Goal: Transaction & Acquisition: Purchase product/service

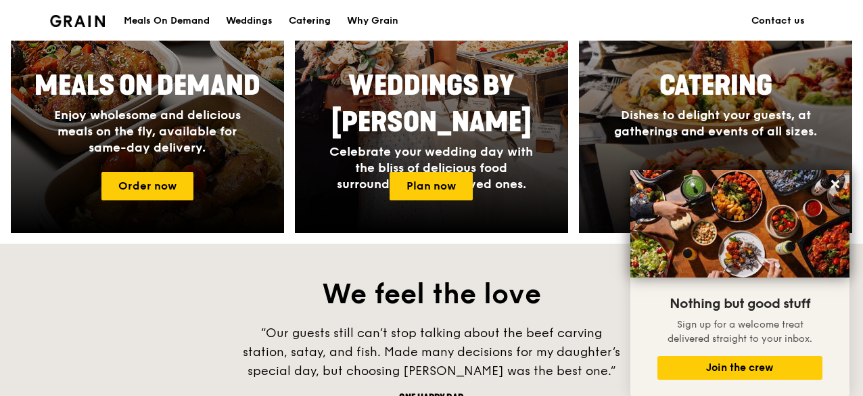
scroll to position [609, 0]
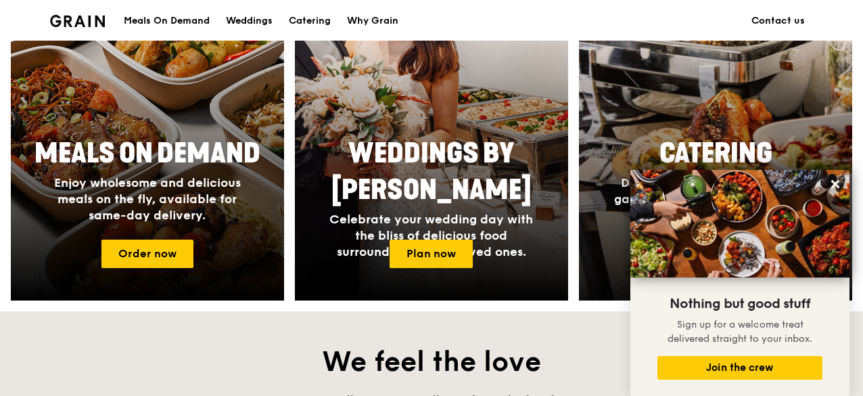
click at [795, 90] on div at bounding box center [715, 122] width 300 height 393
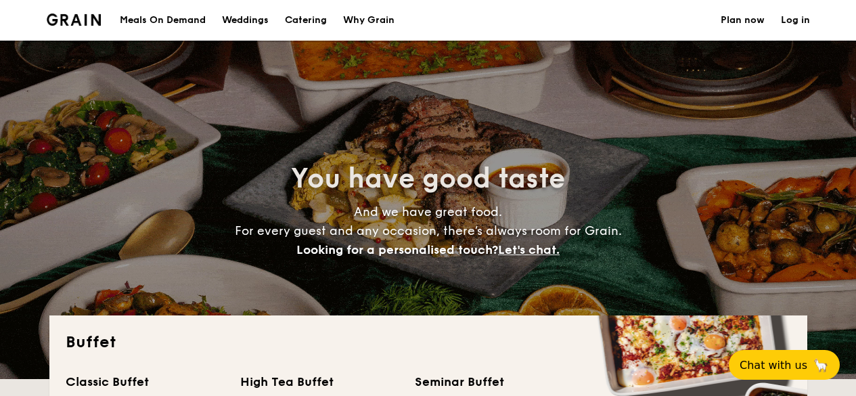
select select
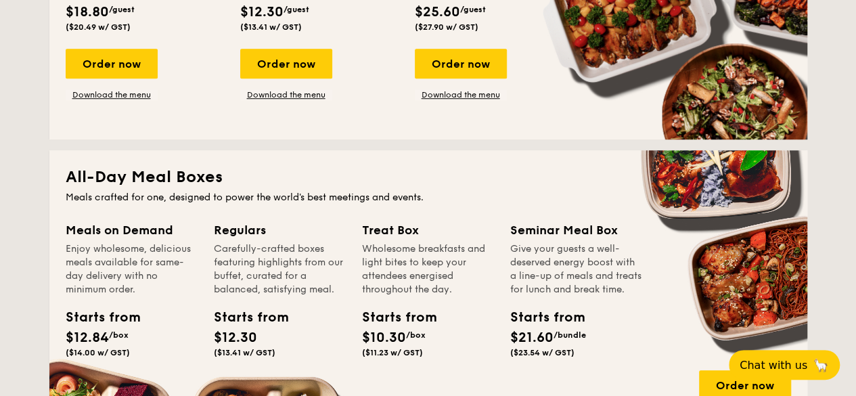
scroll to position [338, 0]
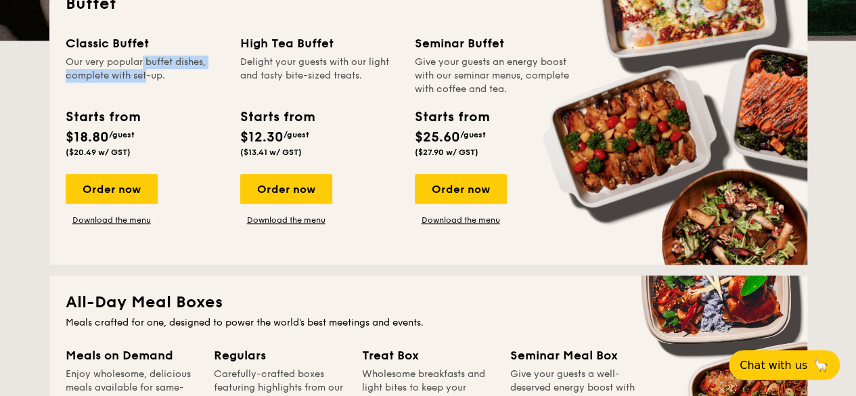
drag, startPoint x: 107, startPoint y: 61, endPoint x: 117, endPoint y: 76, distance: 18.0
click at [117, 76] on div "Our very popular buffet dishes, complete with set-up." at bounding box center [145, 75] width 158 height 41
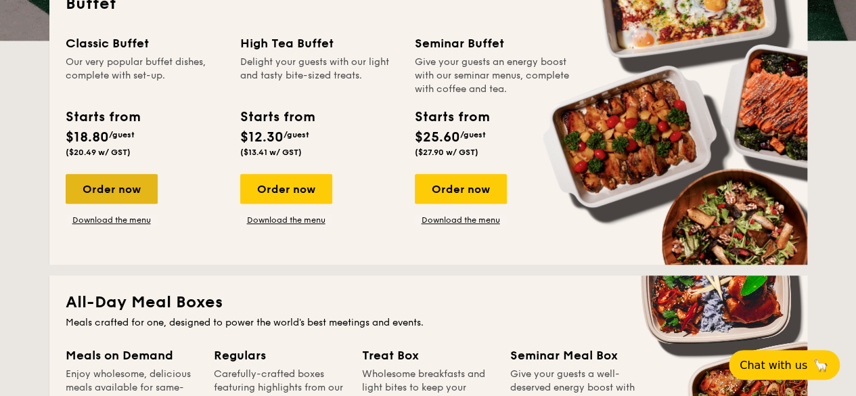
click at [127, 186] on div "Order now" at bounding box center [112, 189] width 92 height 30
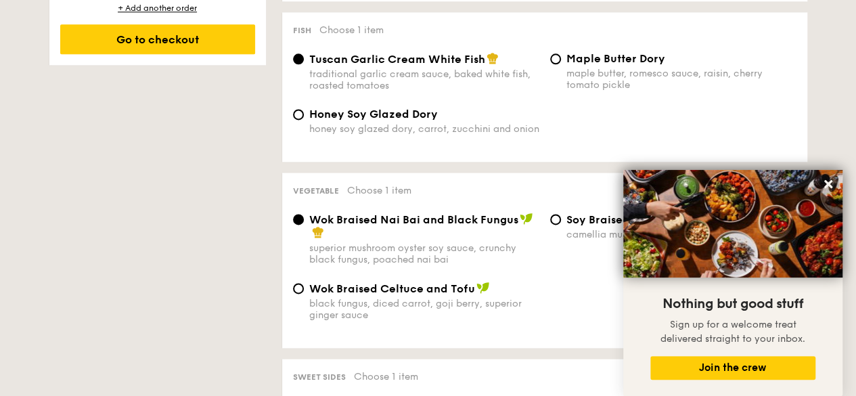
scroll to position [879, 0]
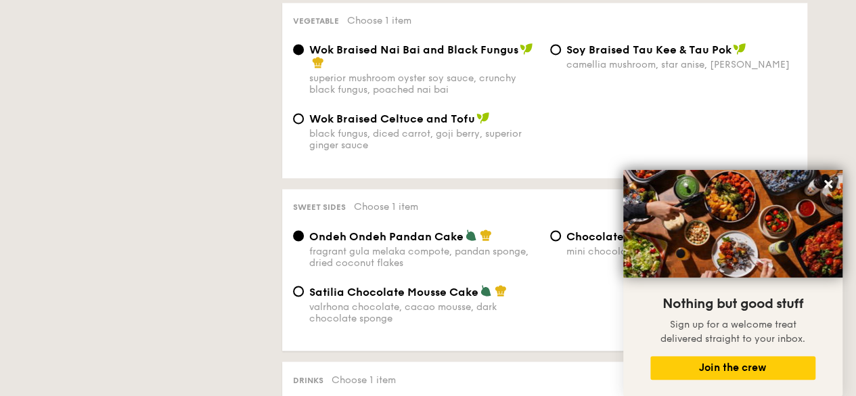
drag, startPoint x: 252, startPoint y: 139, endPoint x: 252, endPoint y: 315, distance: 176.5
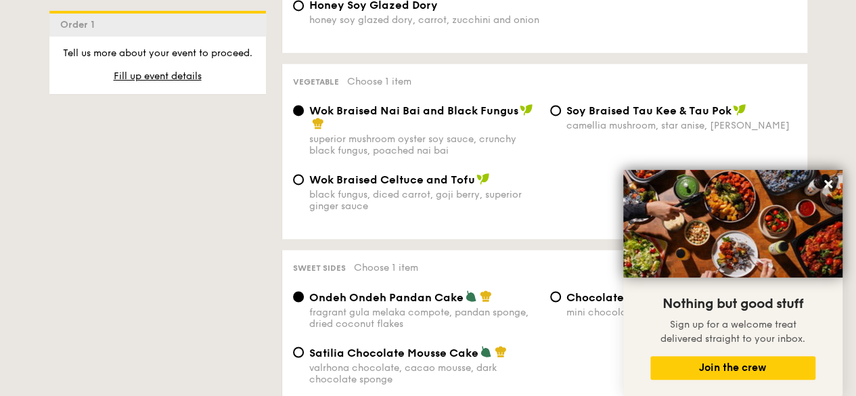
drag, startPoint x: 250, startPoint y: 309, endPoint x: 327, endPoint y: 46, distance: 274.4
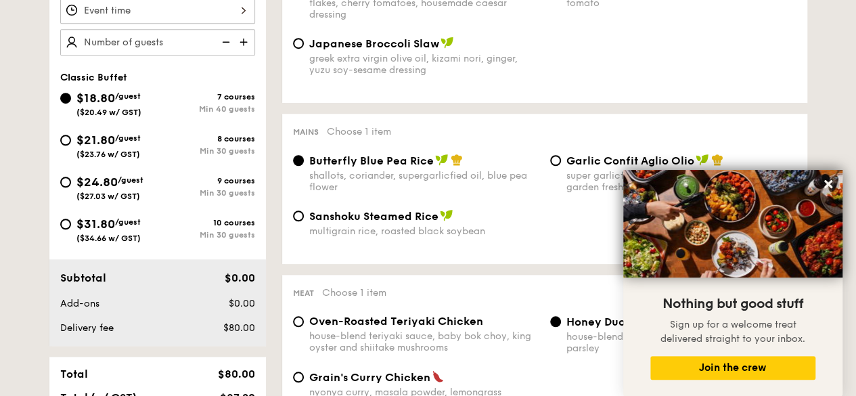
click at [126, 139] on span "/guest" at bounding box center [128, 137] width 26 height 9
click at [71, 139] on input "$21.80 /guest ($23.76 w/ GST) 8 courses Min 30 guests" at bounding box center [65, 140] width 11 height 11
radio input "true"
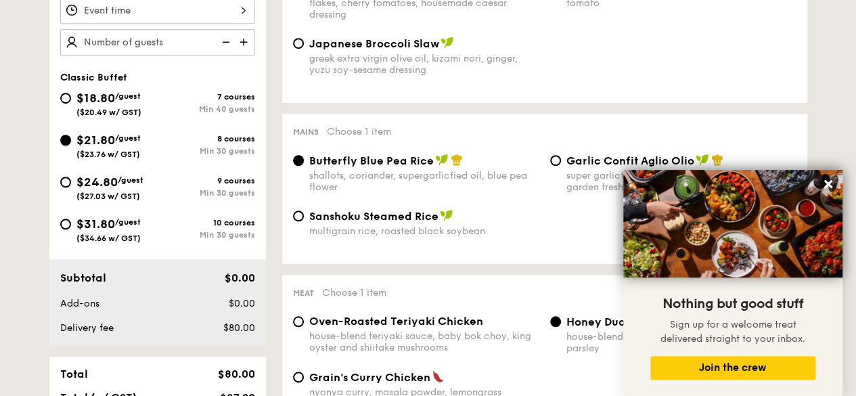
radio input "true"
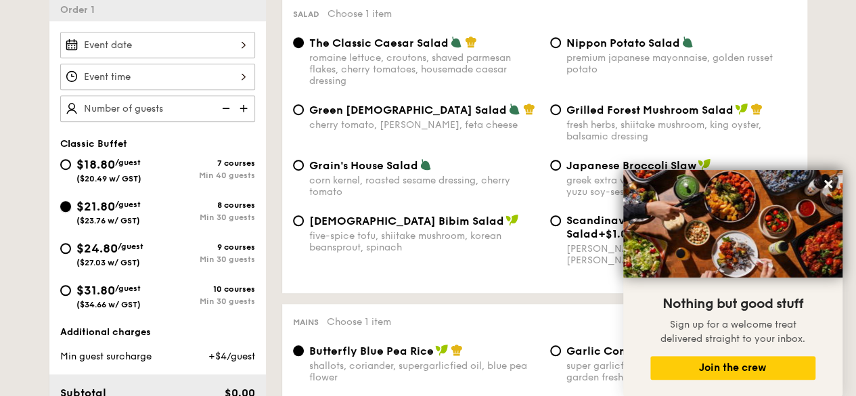
scroll to position [384, 0]
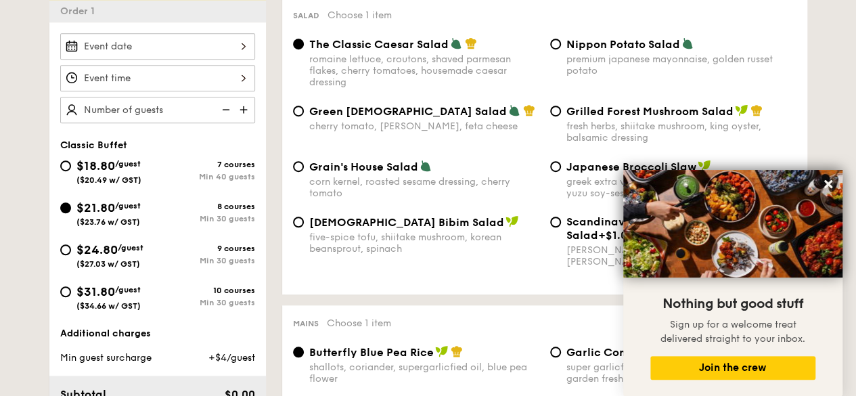
click at [104, 156] on div "$18.80 /guest ($20.49 w/ GST)" at bounding box center [108, 170] width 65 height 28
click at [71, 160] on input "$18.80 /guest ($20.49 w/ GST) 7 courses Min 40 guests" at bounding box center [65, 165] width 11 height 11
radio input "true"
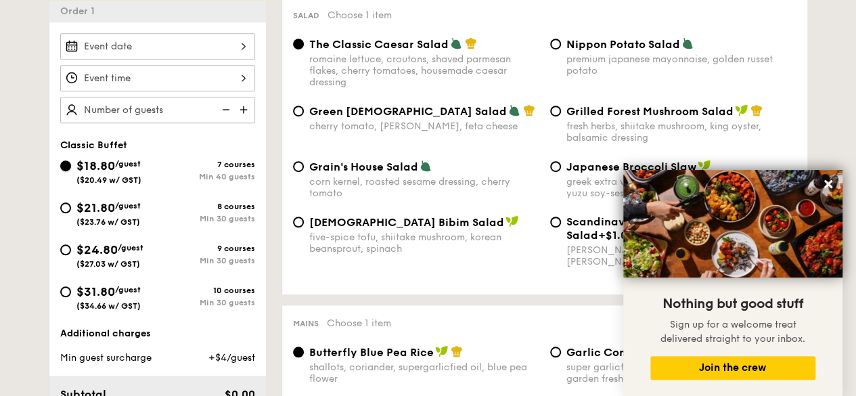
radio input "true"
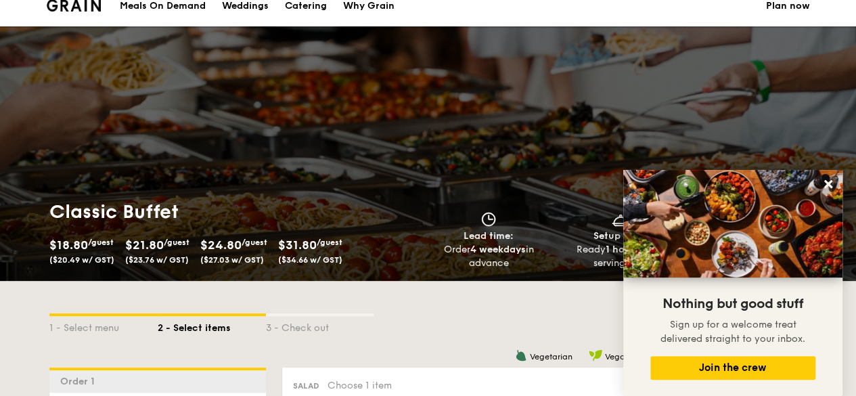
scroll to position [0, 0]
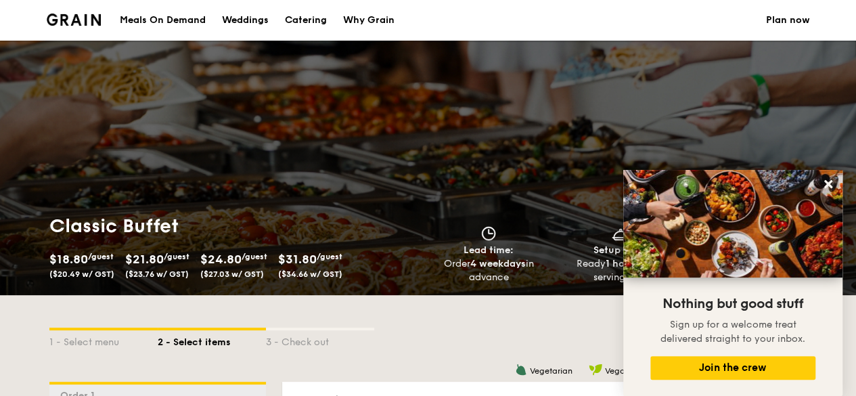
select select
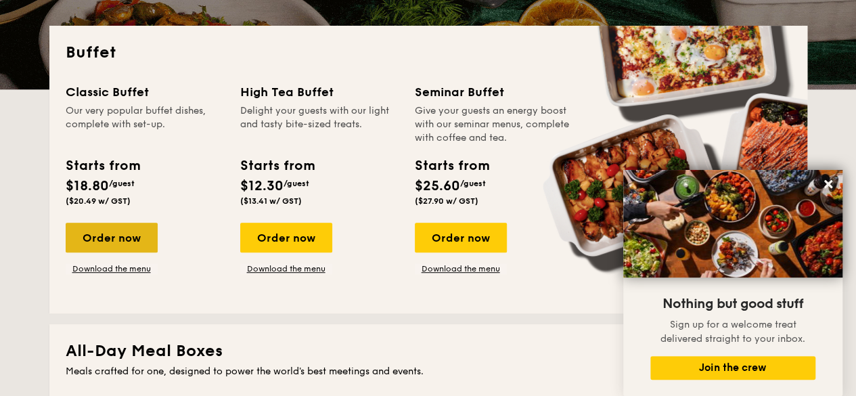
scroll to position [271, 0]
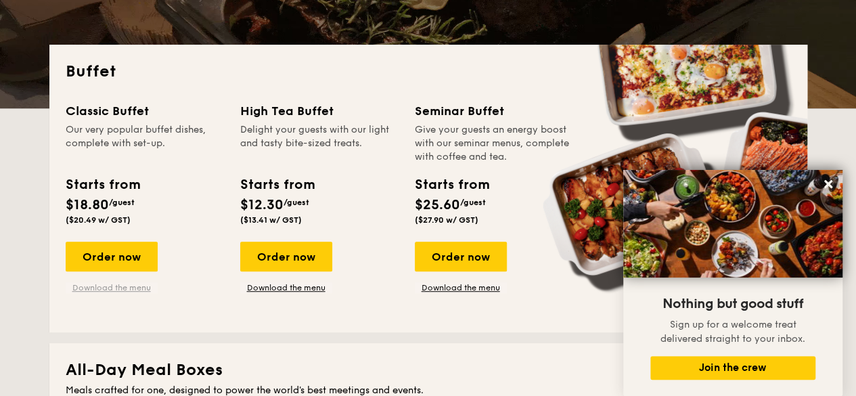
click at [99, 289] on link "Download the menu" at bounding box center [112, 287] width 92 height 11
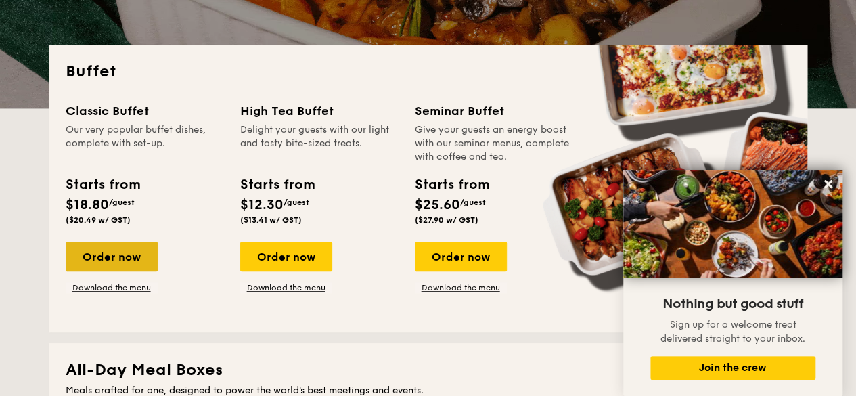
click at [103, 264] on div "Order now" at bounding box center [112, 256] width 92 height 30
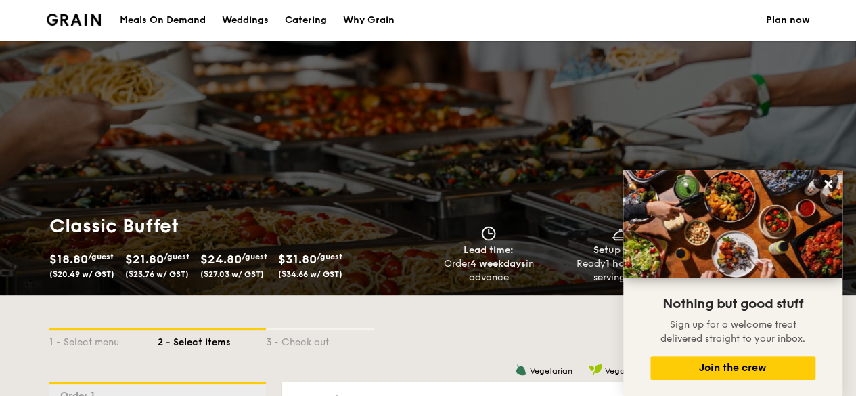
scroll to position [338, 0]
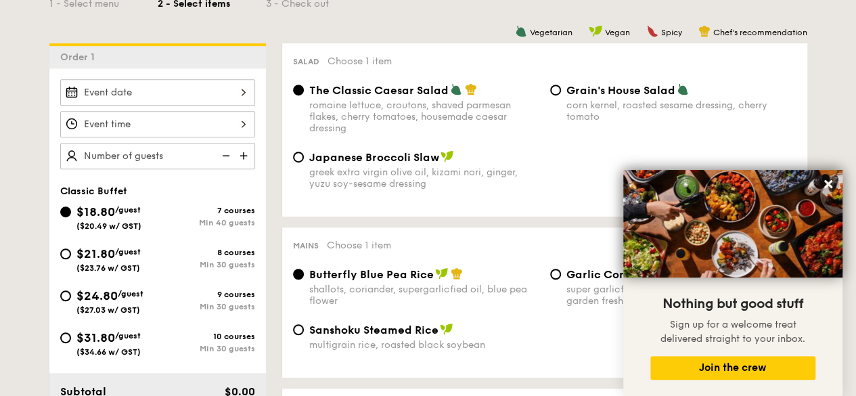
click at [61, 256] on div "$21.80 /guest ($23.76 w/ GST)" at bounding box center [108, 258] width 97 height 28
click at [61, 256] on input "$21.80 /guest ($23.76 w/ GST) 8 courses Min 30 guests" at bounding box center [65, 253] width 11 height 11
radio input "true"
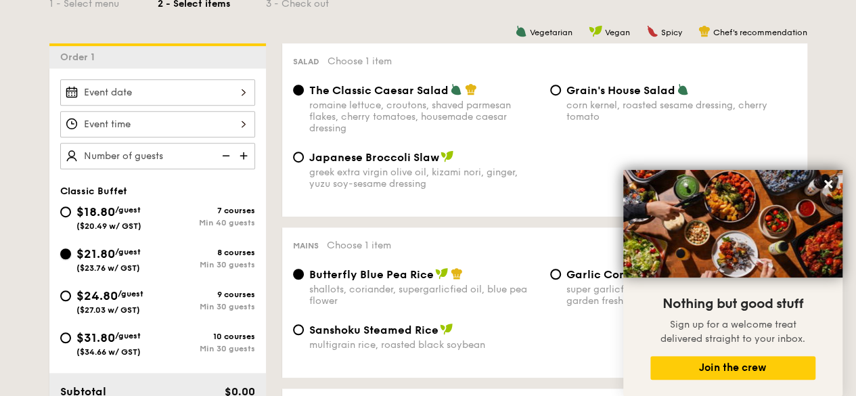
radio input "true"
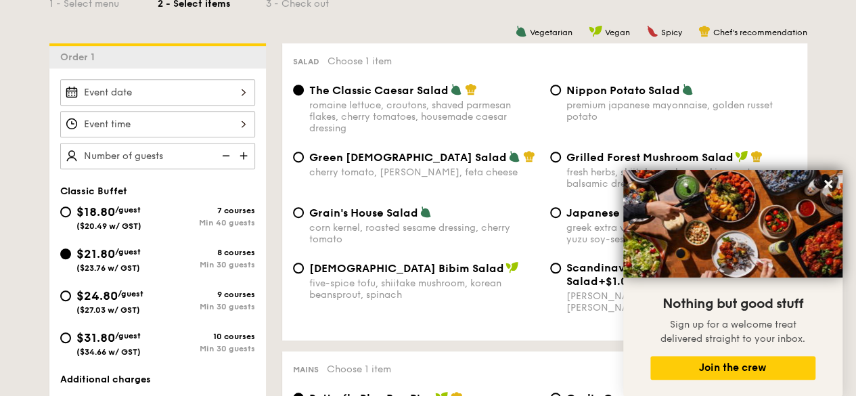
click at [571, 114] on div "premium japanese mayonnaise, golden russet potato" at bounding box center [681, 110] width 230 height 23
click at [561, 95] on input "Nippon Potato Salad premium japanese mayonnaise, golden russet potato" at bounding box center [555, 90] width 11 height 11
radio input "true"
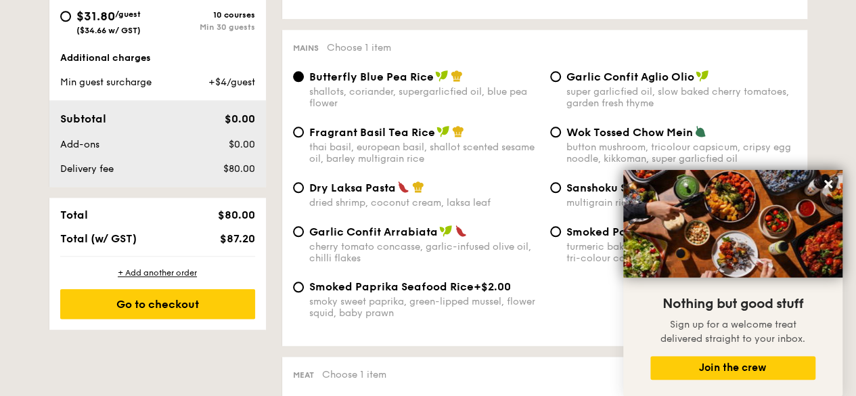
scroll to position [676, 0]
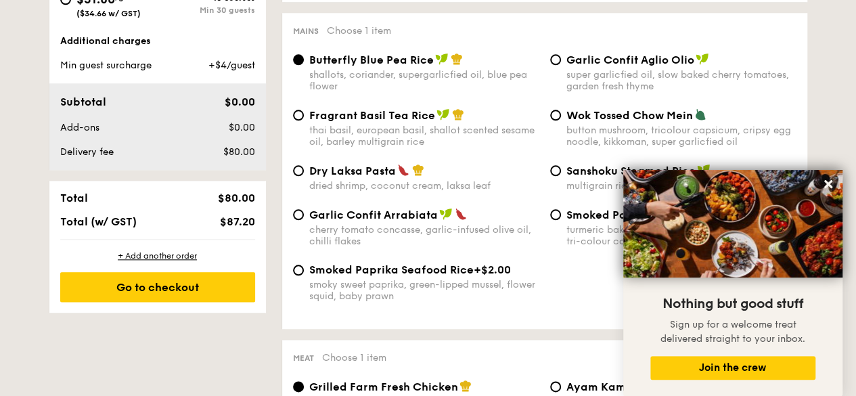
click at [385, 221] on span "Garlic Confit Arrabiata" at bounding box center [373, 214] width 129 height 13
click at [304, 220] on input "Garlic Confit Arrabiata cherry tomato concasse, garlic-infused olive oil, chill…" at bounding box center [298, 214] width 11 height 11
radio input "true"
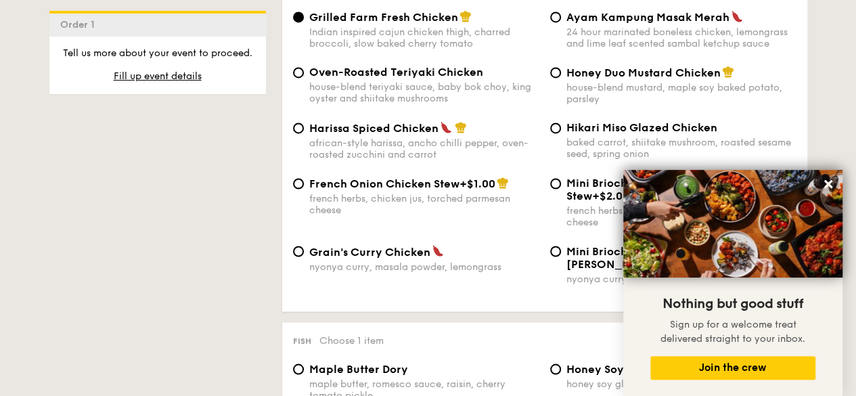
scroll to position [1015, 0]
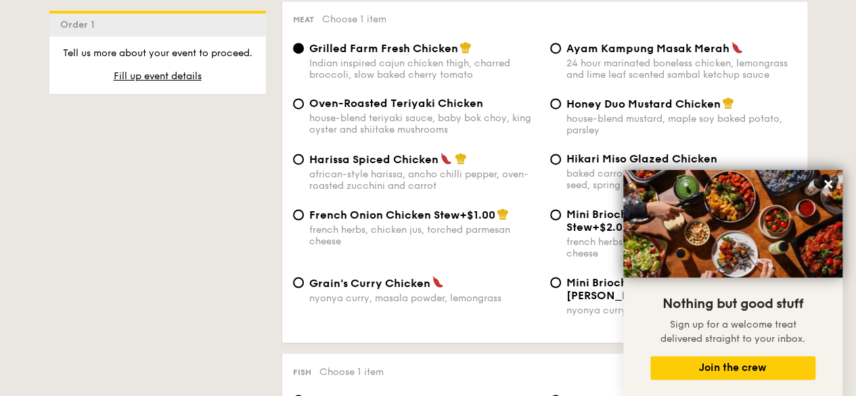
click at [626, 55] on span "Ayam Kampung Masak Merah" at bounding box center [647, 48] width 163 height 13
click at [561, 53] on input "Ayam Kampung Masak Merah 24 hour marinated boneless chicken, lemongrass and lim…" at bounding box center [555, 48] width 11 height 11
radio input "true"
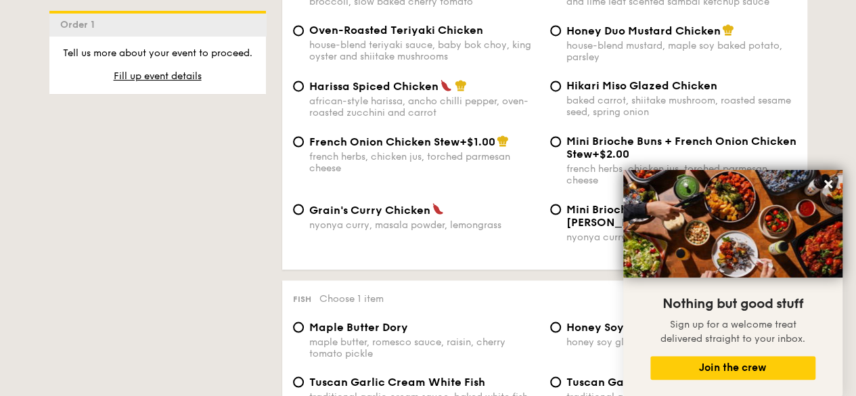
scroll to position [1150, 0]
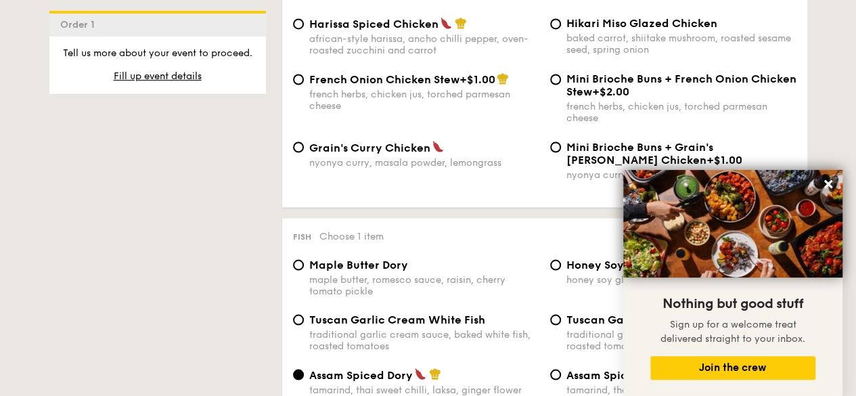
click at [614, 55] on div "baked carrot, shiitake mushroom, roasted sesame seed, spring onion" at bounding box center [681, 43] width 230 height 23
click at [561, 29] on input "Hikari Miso Glazed Chicken baked carrot, shiitake mushroom, roasted sesame seed…" at bounding box center [555, 23] width 11 height 11
radio input "true"
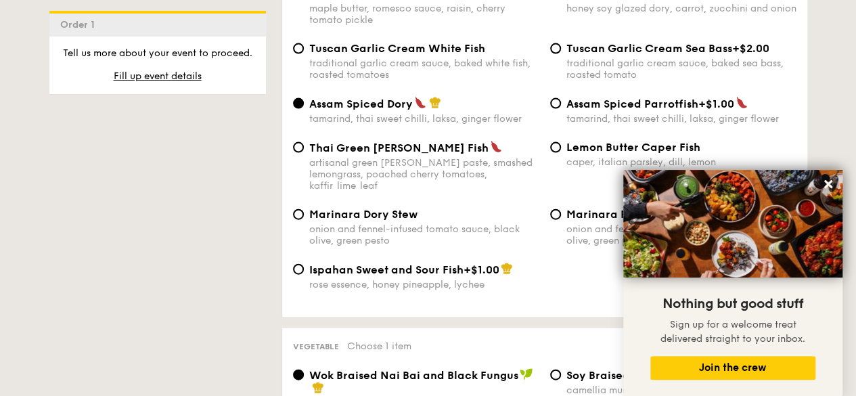
scroll to position [1353, 0]
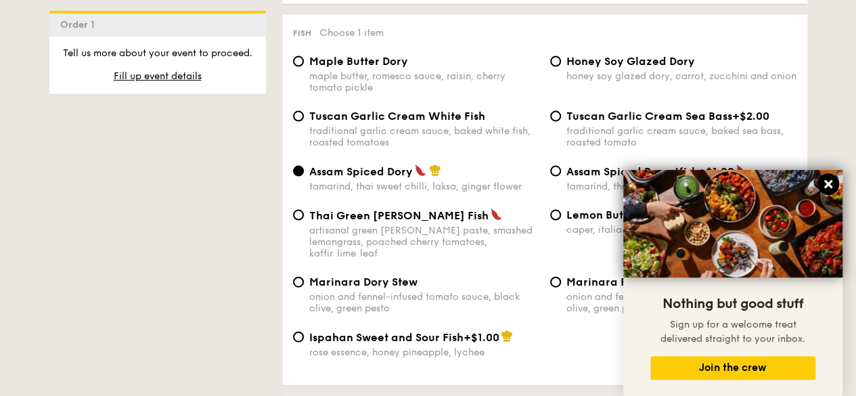
click at [828, 181] on icon at bounding box center [828, 184] width 12 height 12
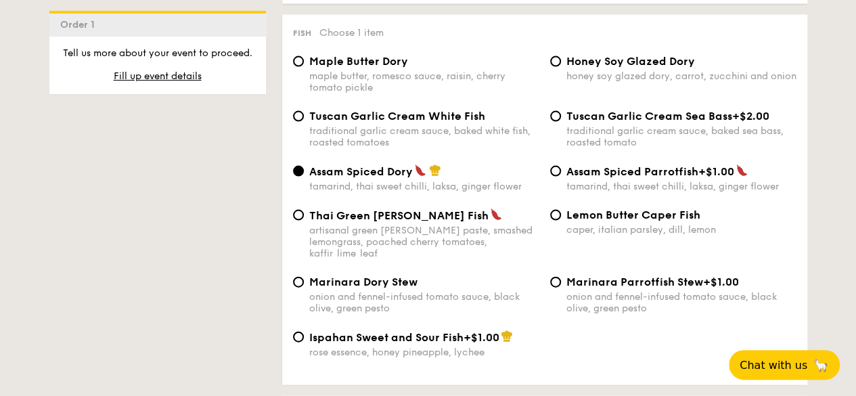
click at [480, 84] on div "maple butter, romesco sauce, raisin, cherry tomato pickle" at bounding box center [424, 81] width 230 height 23
click at [304, 67] on input "Maple Butter Dory maple butter, romesco sauce, raisin, cherry tomato pickle" at bounding box center [298, 61] width 11 height 11
radio input "true"
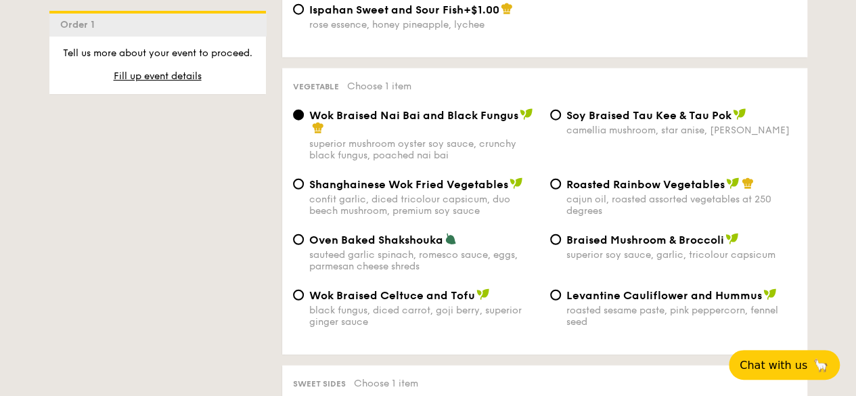
scroll to position [1759, 0]
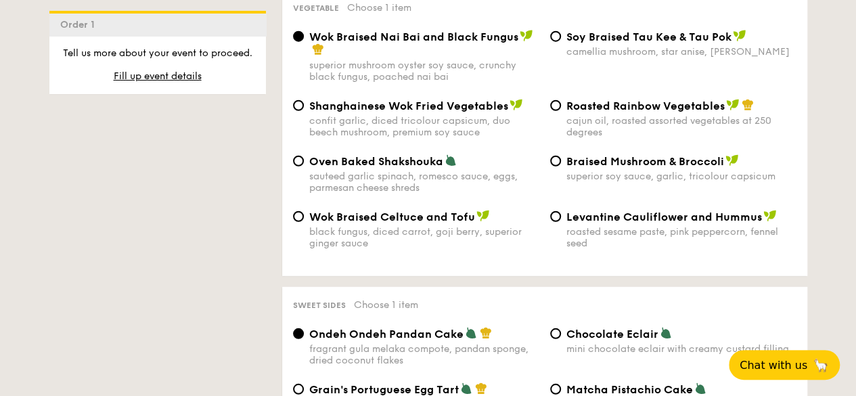
click at [440, 182] on div "sauteed garlic spinach, romesco sauce, eggs, parmesan cheese shreds" at bounding box center [424, 181] width 230 height 23
click at [304, 166] on input "Oven Baked Shakshouka sauteed garlic spinach, romesco sauce, eggs, parmesan che…" at bounding box center [298, 161] width 11 height 11
radio input "true"
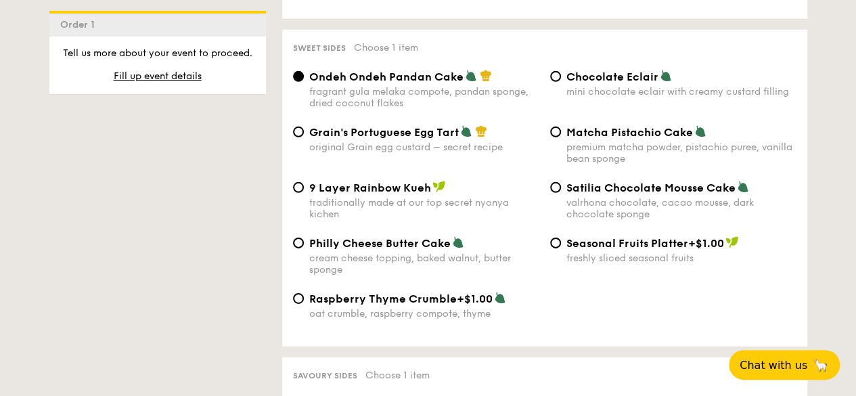
scroll to position [2029, 0]
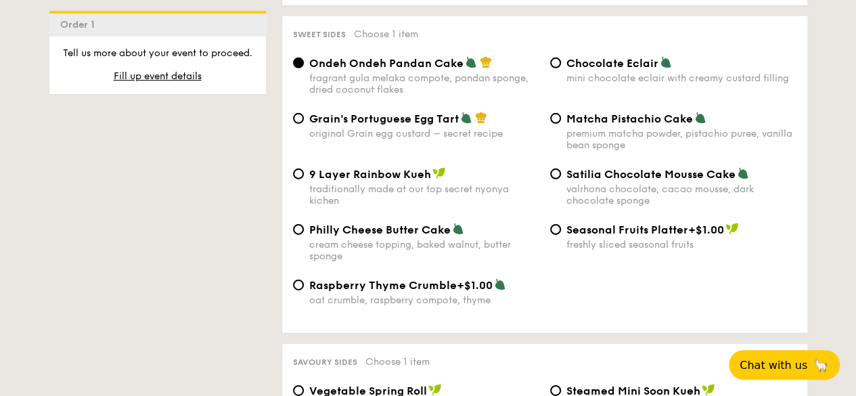
click at [591, 116] on span "Matcha Pistachio Cake" at bounding box center [629, 118] width 126 height 13
click at [561, 116] on input "Matcha Pistachio Cake premium matcha powder, pistachio puree, vanilla bean spon…" at bounding box center [555, 118] width 11 height 11
radio input "true"
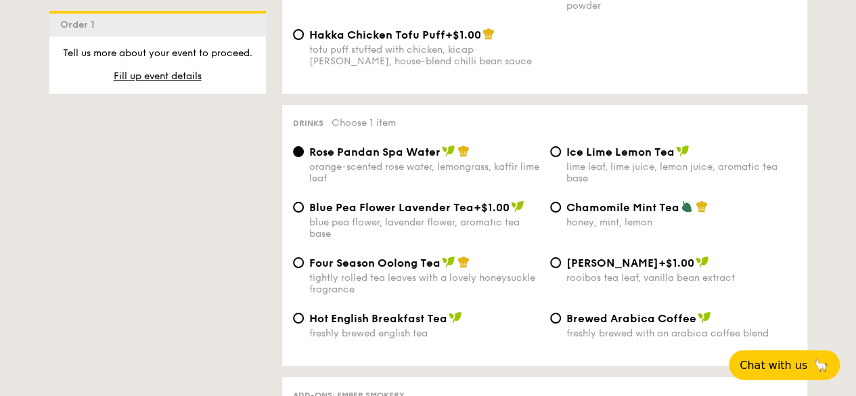
scroll to position [2570, 0]
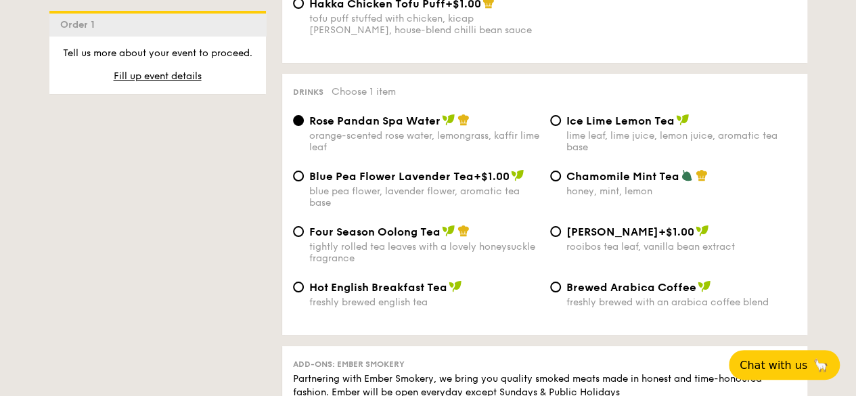
click at [370, 256] on div "tightly rolled tea leaves with a lovely honeysuckle fragrance" at bounding box center [424, 252] width 230 height 23
click at [304, 237] on input "Four Season Oolong Tea tightly rolled tea leaves with a lovely honeysuckle frag…" at bounding box center [298, 231] width 11 height 11
radio input "true"
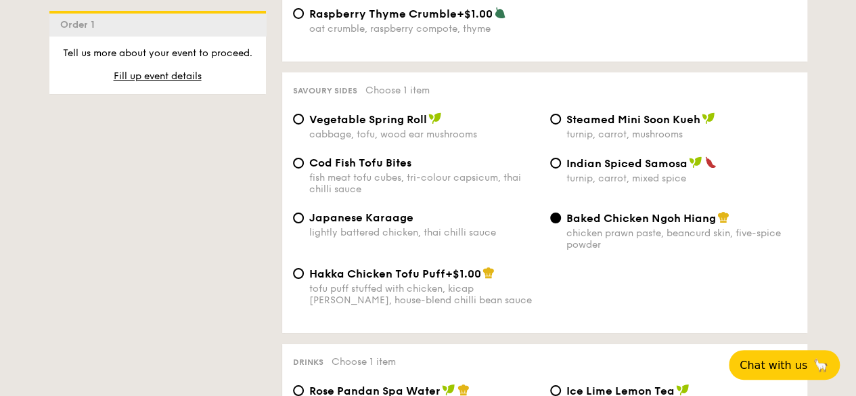
scroll to position [2300, 0]
click at [732, 116] on div "Savoury sides Choose 1 item Vegetable Spring Roll cabbage, tofu, wood ear mushr…" at bounding box center [544, 203] width 525 height 260
click at [722, 119] on div "Steamed Mini Soon Kueh" at bounding box center [681, 120] width 230 height 14
click at [561, 119] on input "Steamed Mini Soon Kueh turnip, carrot, mushrooms" at bounding box center [555, 119] width 11 height 11
radio input "true"
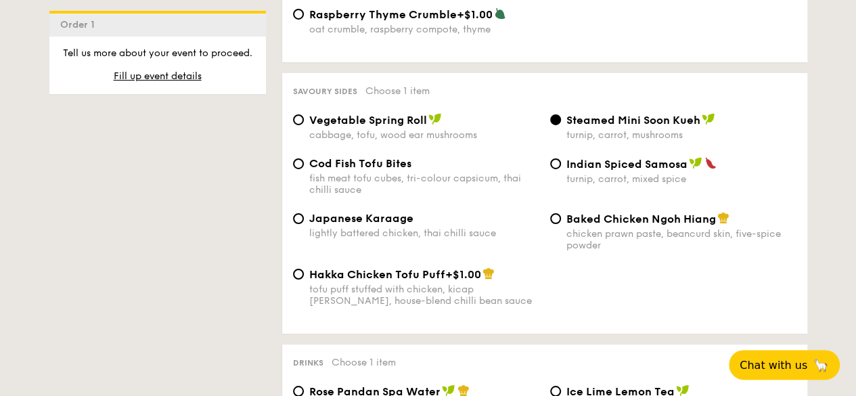
click at [676, 220] on span "Baked Chicken Ngoh Hiang" at bounding box center [640, 218] width 149 height 13
click at [561, 220] on input "Baked Chicken Ngoh Hiang chicken prawn paste, beancurd skin, five-spice powder" at bounding box center [555, 218] width 11 height 11
radio input "true"
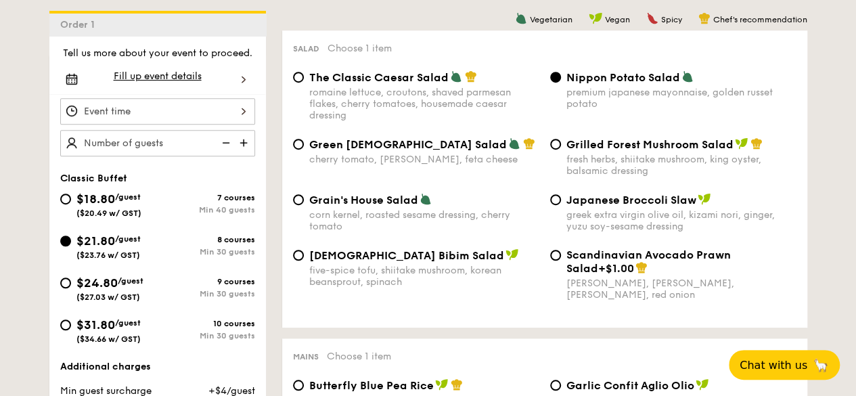
scroll to position [0, 0]
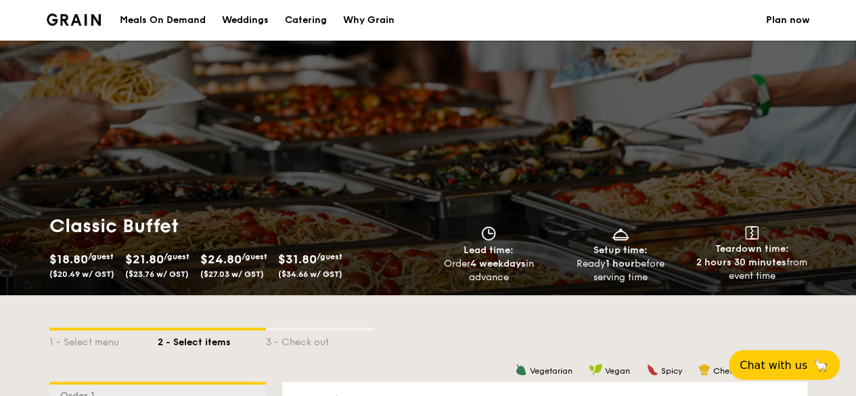
drag, startPoint x: 235, startPoint y: 237, endPoint x: 337, endPoint y: -59, distance: 313.4
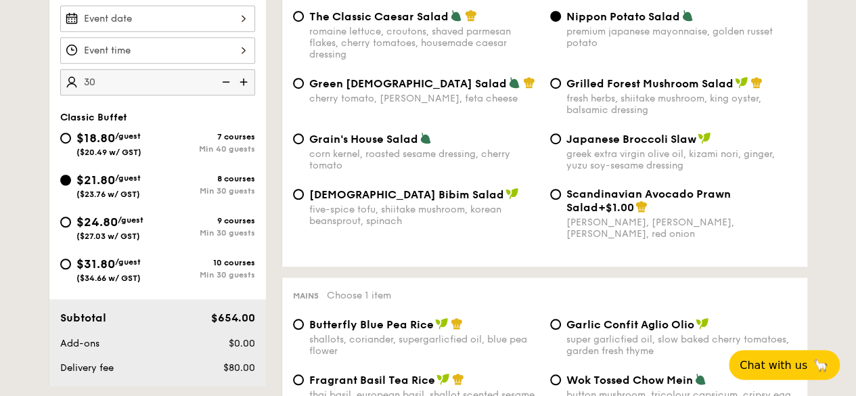
scroll to position [413, 0]
type input "30"
